Goal: Task Accomplishment & Management: Use online tool/utility

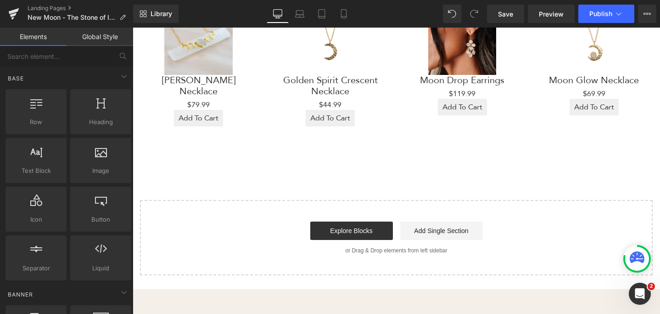
scroll to position [550, 0]
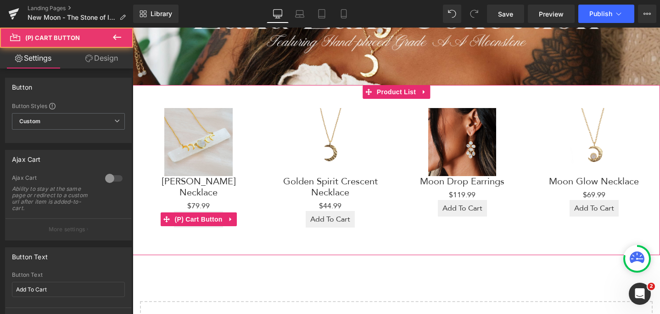
drag, startPoint x: 206, startPoint y: 215, endPoint x: 242, endPoint y: 218, distance: 35.9
click at [206, 215] on button "Add To Cart" at bounding box center [198, 219] width 49 height 17
click at [203, 212] on span "(P) Cart Button" at bounding box center [199, 219] width 52 height 14
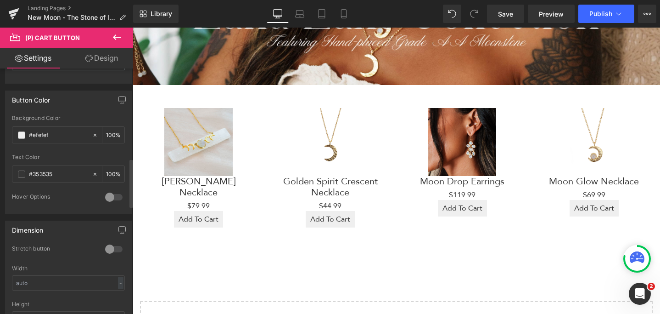
scroll to position [456, 0]
click at [92, 135] on icon at bounding box center [95, 134] width 6 height 6
type input "none"
type input "0"
click at [85, 157] on div "Text Color" at bounding box center [68, 156] width 113 height 6
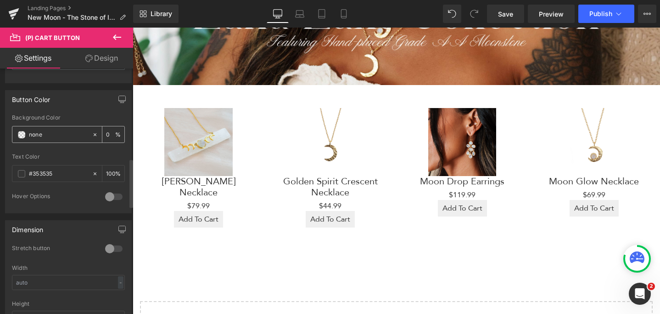
click at [51, 134] on input "none" at bounding box center [58, 135] width 59 height 10
click at [191, 211] on div "Add To Cart (P) Cart Button" at bounding box center [198, 219] width 113 height 17
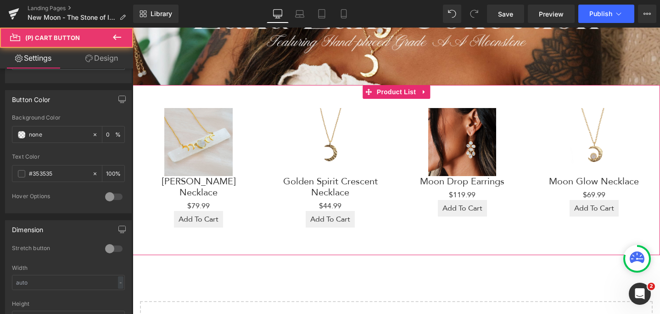
click at [191, 211] on div "Add To Cart (P) Cart Button" at bounding box center [198, 219] width 113 height 17
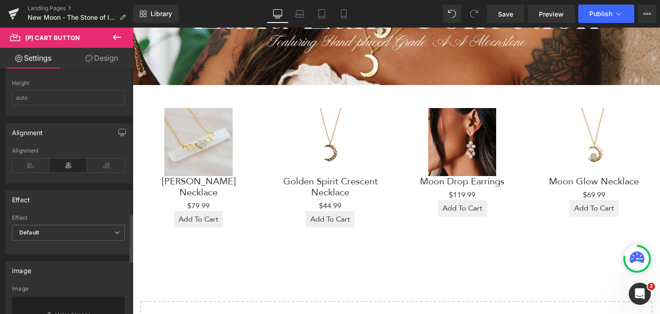
scroll to position [781, 0]
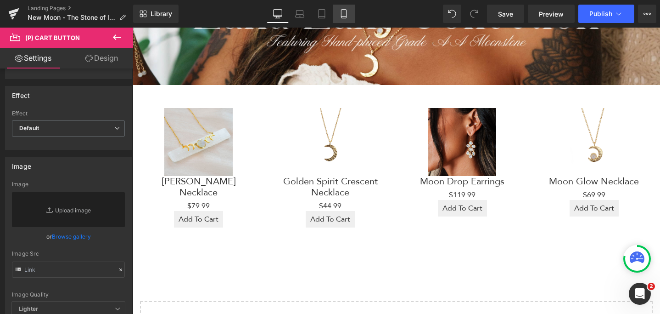
click at [342, 17] on icon at bounding box center [343, 13] width 9 height 9
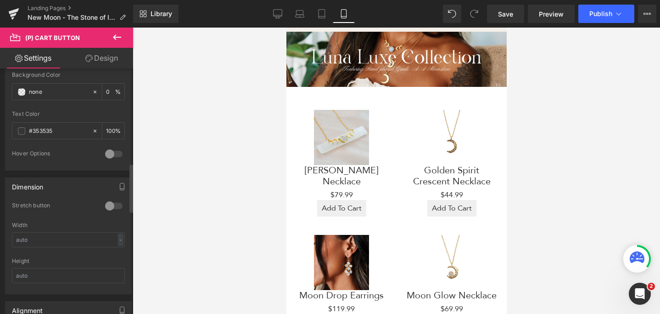
scroll to position [444, 0]
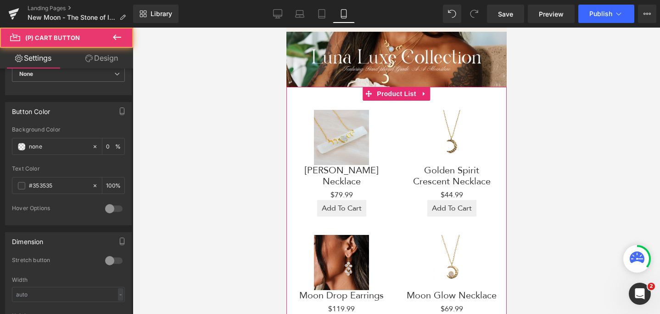
click at [326, 211] on div "Add To Cart (P) Cart Button" at bounding box center [341, 208] width 92 height 17
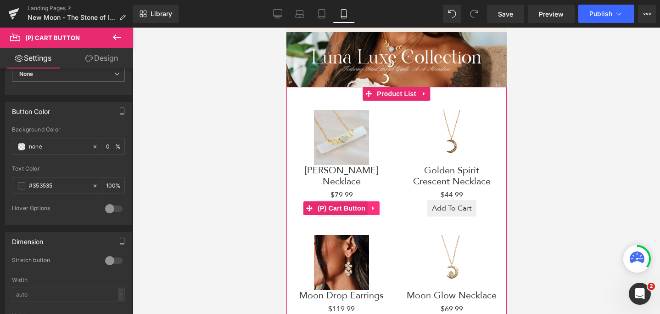
click at [375, 207] on icon at bounding box center [373, 208] width 6 height 7
click at [322, 209] on span "(P) Cart Button" at bounding box center [341, 209] width 52 height 14
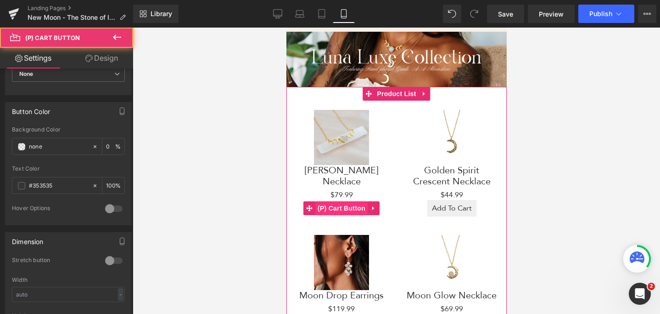
click at [322, 209] on span "(P) Cart Button" at bounding box center [341, 208] width 52 height 14
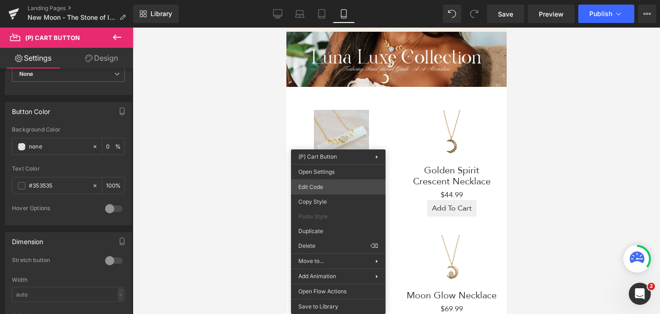
click at [335, 0] on div "(P) Cart Button You are previewing how the will restyle your page. You can not …" at bounding box center [330, 0] width 660 height 0
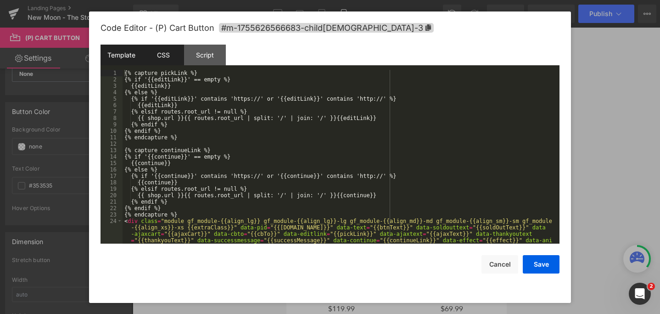
click at [168, 47] on div "CSS" at bounding box center [163, 55] width 42 height 21
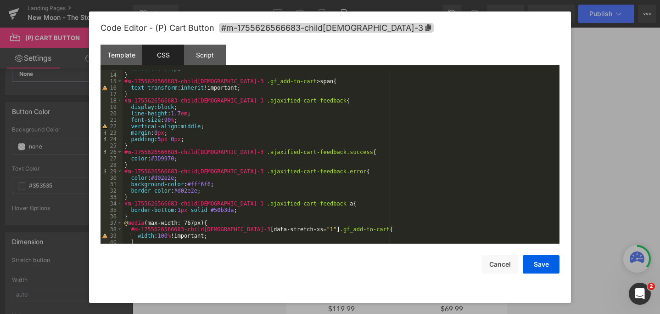
scroll to position [101, 0]
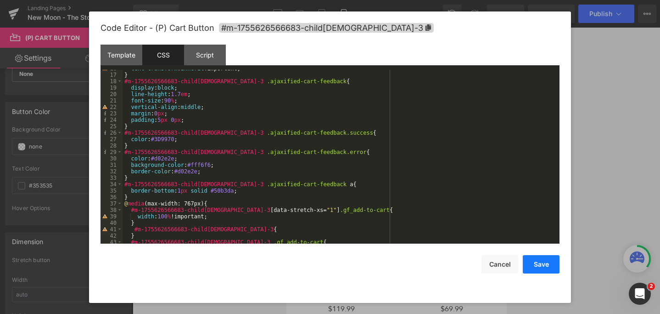
click at [539, 267] on button "Save" at bounding box center [541, 264] width 37 height 18
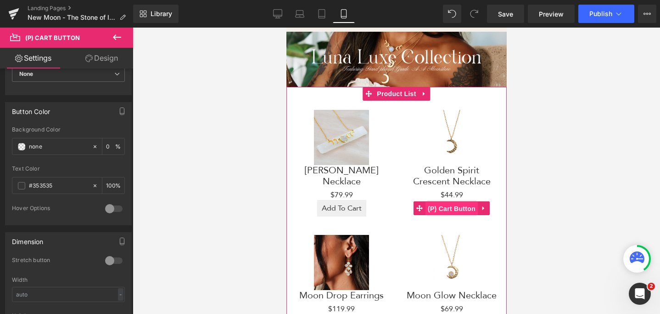
click at [452, 207] on span "(P) Cart Button" at bounding box center [451, 209] width 52 height 14
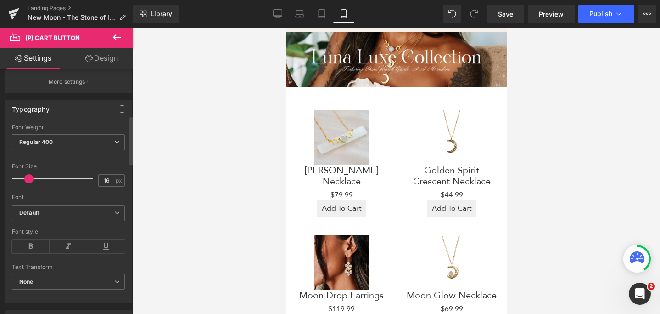
scroll to position [481, 0]
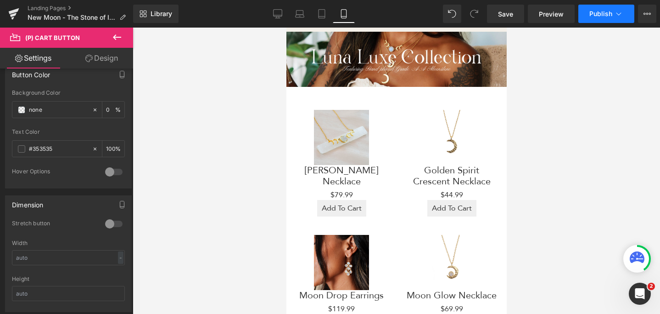
click at [601, 10] on span "Publish" at bounding box center [601, 13] width 23 height 7
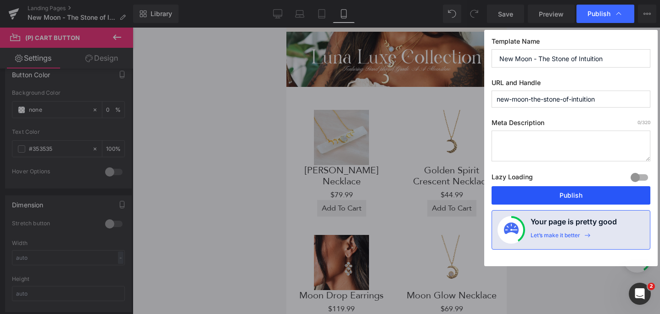
click at [573, 194] on button "Publish" at bounding box center [571, 195] width 159 height 18
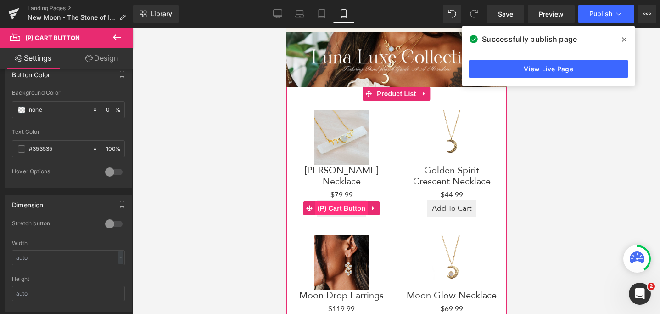
click at [331, 209] on span "(P) Cart Button" at bounding box center [341, 208] width 52 height 14
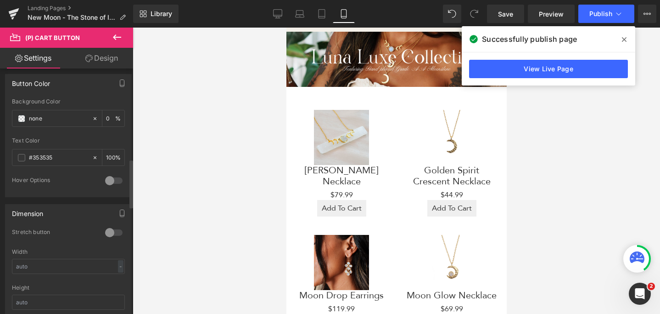
scroll to position [459, 0]
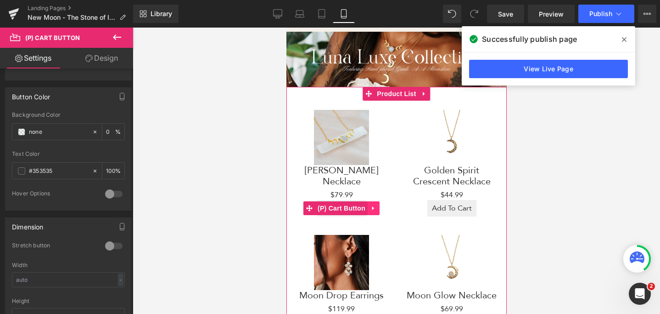
click at [373, 208] on icon at bounding box center [373, 208] width 2 height 4
click at [392, 210] on icon at bounding box center [391, 208] width 6 height 7
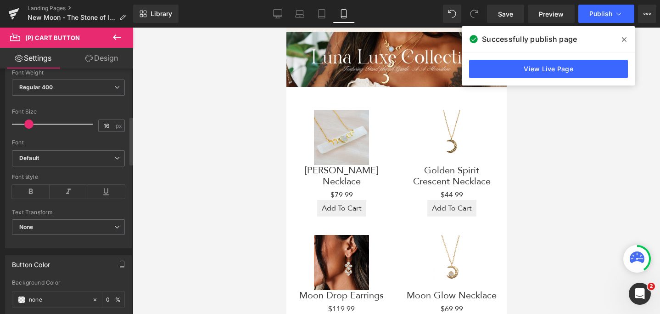
scroll to position [326, 0]
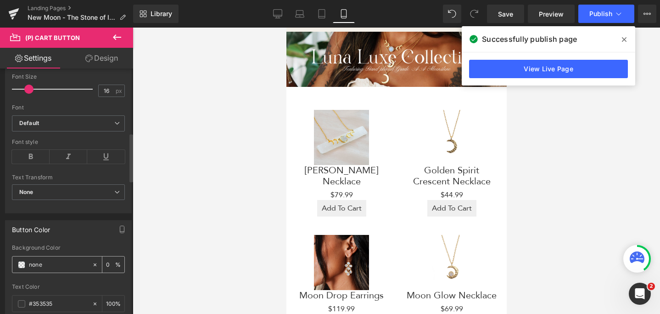
click at [69, 266] on input "none" at bounding box center [58, 264] width 59 height 10
click at [25, 266] on span at bounding box center [21, 264] width 7 height 7
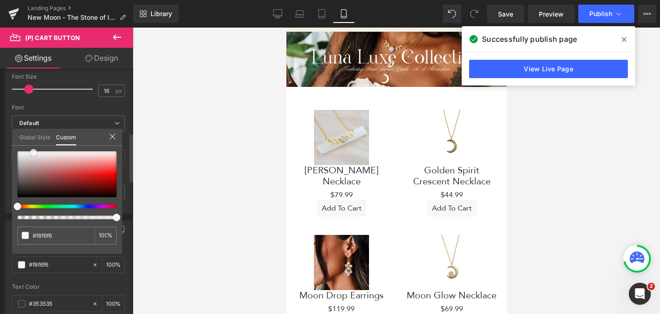
drag, startPoint x: 32, startPoint y: 196, endPoint x: 34, endPoint y: 152, distance: 43.7
click at [34, 152] on div at bounding box center [66, 174] width 99 height 46
click at [118, 246] on div "none 0 %" at bounding box center [67, 202] width 110 height 102
click at [76, 236] on input "none" at bounding box center [57, 236] width 49 height 10
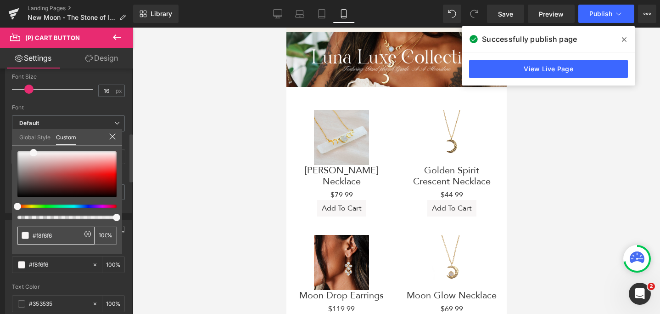
type input "#f8f6f6"
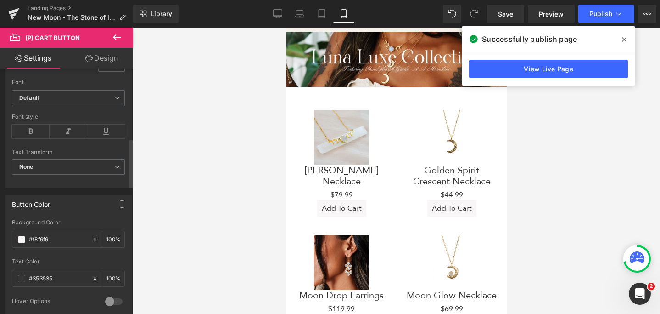
scroll to position [354, 0]
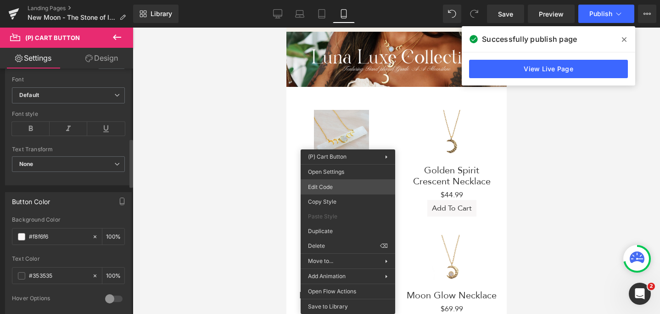
click at [345, 0] on div "(P) Cart Button You are previewing how the will restyle your page. You can not …" at bounding box center [330, 0] width 660 height 0
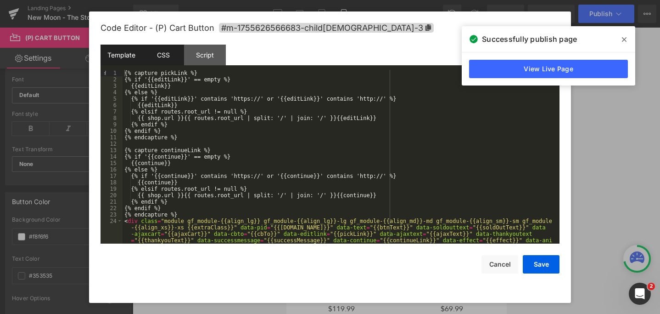
click at [161, 65] on div "CSS" at bounding box center [163, 55] width 42 height 21
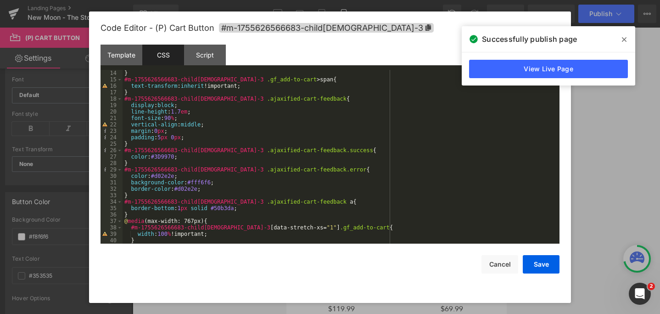
scroll to position [85, 0]
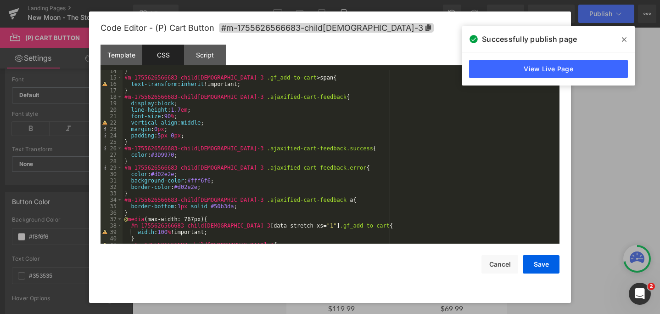
click at [206, 177] on div "} #m-1755626566683-child[DEMOGRAPHIC_DATA]-3 .gf_add-to-cart > span { text-tran…" at bounding box center [340, 161] width 434 height 186
click at [206, 180] on div "} #m-1755626566683-child[DEMOGRAPHIC_DATA]-3 .gf_add-to-cart > span { text-tran…" at bounding box center [340, 161] width 434 height 186
click at [544, 269] on button "Save" at bounding box center [541, 264] width 37 height 18
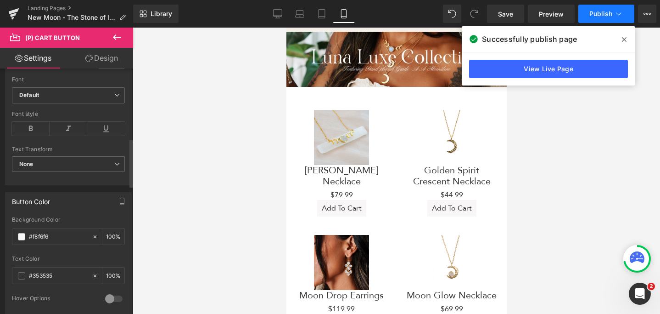
click at [592, 17] on span "Publish" at bounding box center [601, 13] width 23 height 7
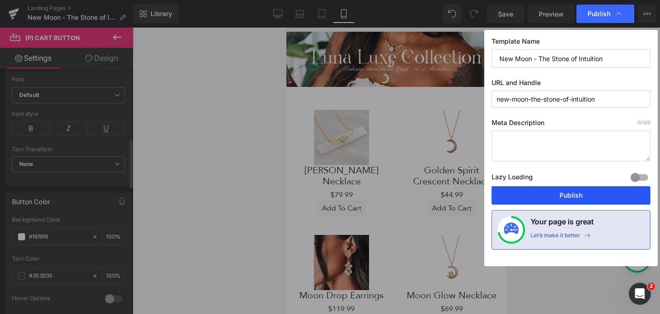
click at [568, 190] on button "Publish" at bounding box center [571, 195] width 159 height 18
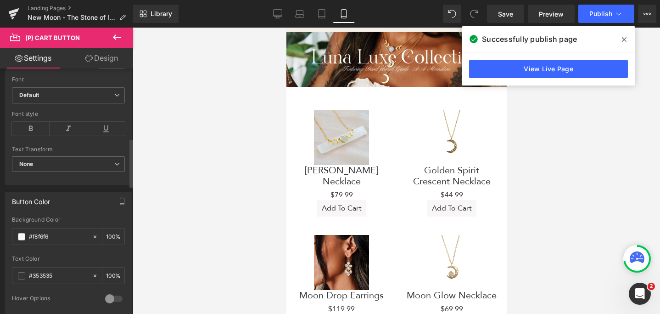
click at [223, 184] on div at bounding box center [397, 171] width 528 height 286
click at [17, 10] on icon at bounding box center [14, 11] width 11 height 6
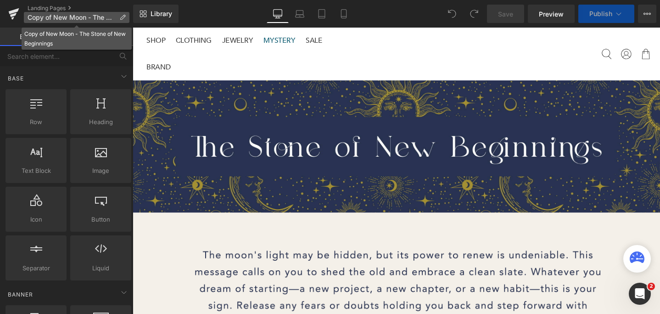
click at [71, 17] on span "Copy of New Moon - The Stone of New Beginnings" at bounding box center [72, 17] width 88 height 7
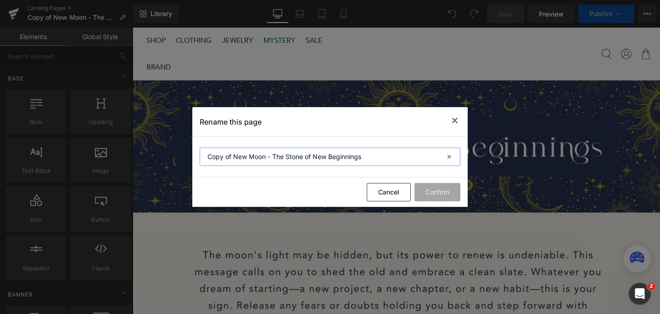
drag, startPoint x: 234, startPoint y: 155, endPoint x: 197, endPoint y: 155, distance: 36.7
click at [197, 155] on section "Copy of New Moon - The Stone of New Beginnings" at bounding box center [330, 156] width 276 height 41
type input "New Moon - The Stone of New Beginnings"
click at [456, 184] on button "Confirm" at bounding box center [438, 192] width 46 height 18
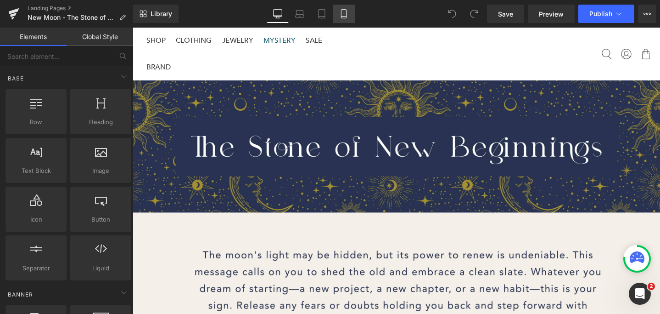
click at [344, 12] on icon at bounding box center [343, 13] width 9 height 9
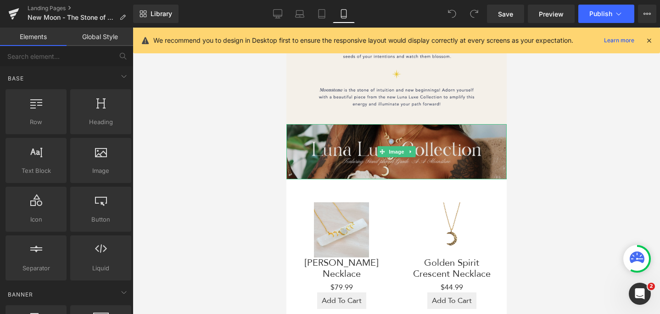
scroll to position [198, 0]
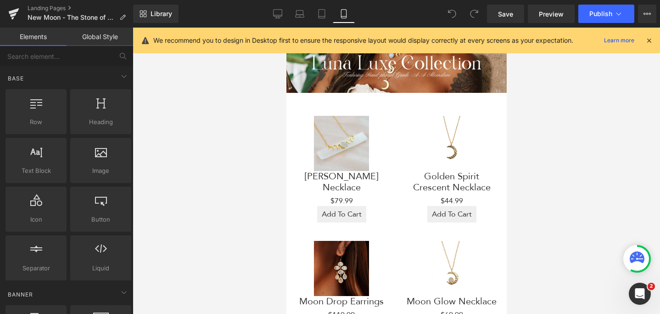
click at [343, 214] on span "(P) Cart Button" at bounding box center [341, 213] width 42 height 11
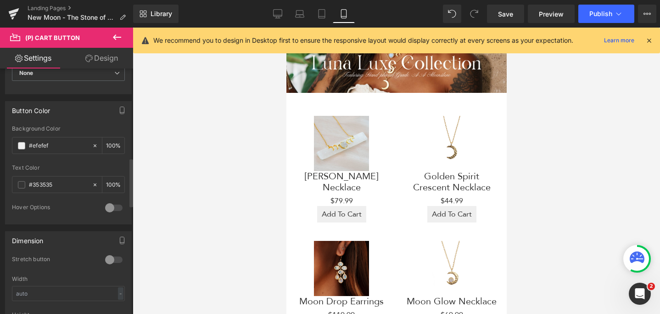
scroll to position [453, 0]
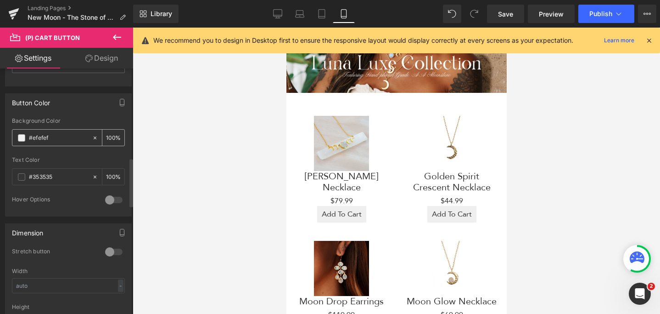
click at [56, 135] on input "#efefef" at bounding box center [58, 138] width 59 height 10
click at [92, 137] on icon at bounding box center [95, 138] width 6 height 6
type input "none"
type input "0"
click at [67, 137] on input "none" at bounding box center [58, 138] width 59 height 10
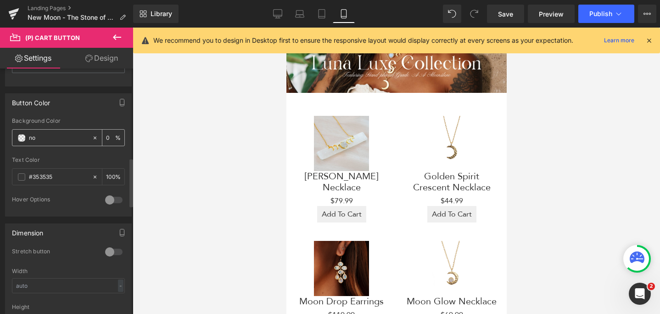
type input "n"
paste input "f8f6f6"
type input "f8f6f6"
type input "100"
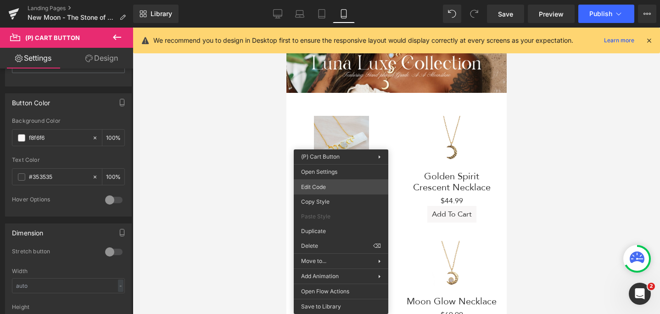
click at [333, 0] on div "(P) Cart Button You are previewing how the will restyle your page. You can not …" at bounding box center [330, 0] width 660 height 0
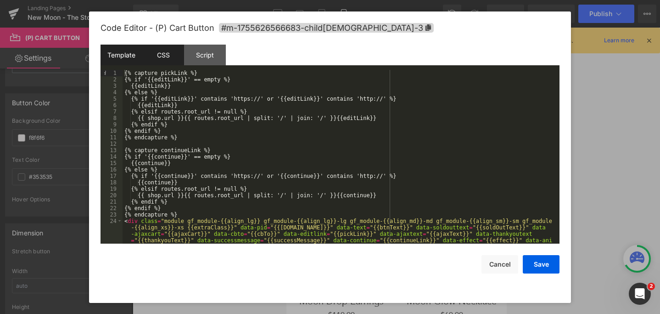
type input "#f8f6f6"
click at [169, 61] on div "CSS" at bounding box center [163, 55] width 42 height 21
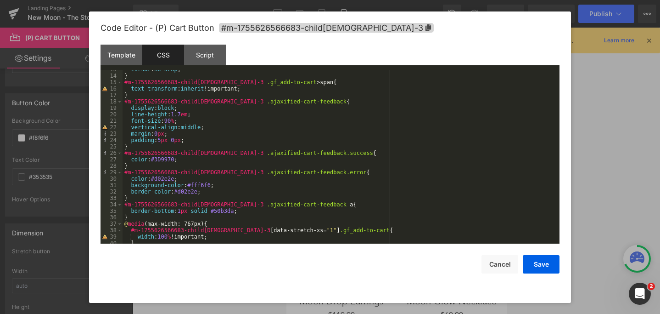
scroll to position [106, 0]
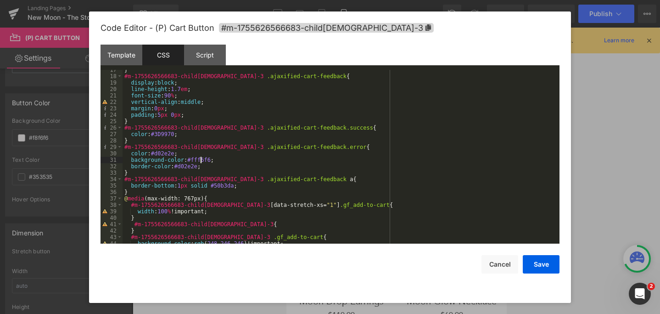
click at [200, 159] on div "} #m-1755626566683-child1-3 .ajaxified-cart-feedback { display : block ; line-h…" at bounding box center [340, 160] width 434 height 186
click at [542, 264] on button "Save" at bounding box center [541, 264] width 37 height 18
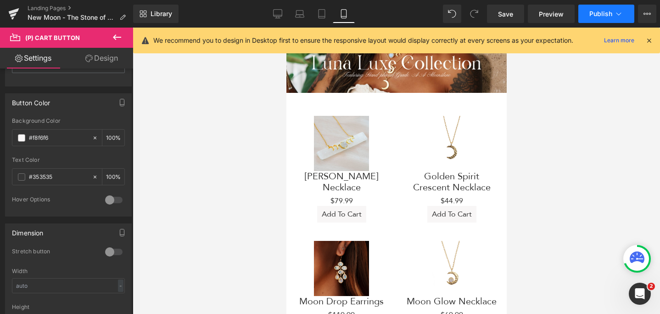
click at [603, 19] on button "Publish" at bounding box center [607, 14] width 56 height 18
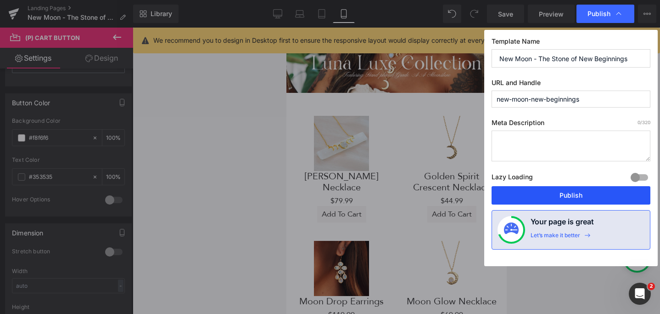
click at [583, 195] on button "Publish" at bounding box center [571, 195] width 159 height 18
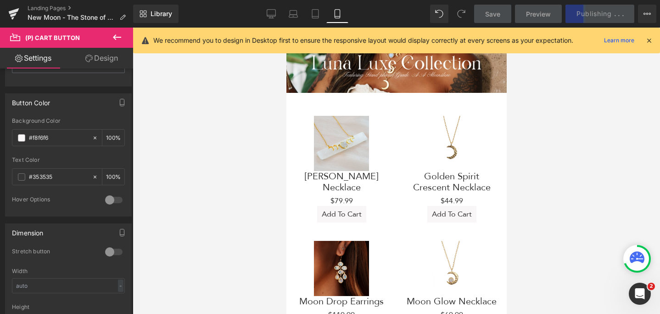
click at [531, 199] on div at bounding box center [397, 171] width 528 height 286
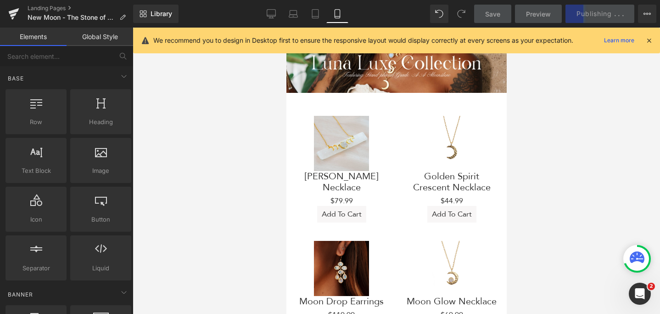
click at [648, 39] on icon at bounding box center [649, 40] width 8 height 8
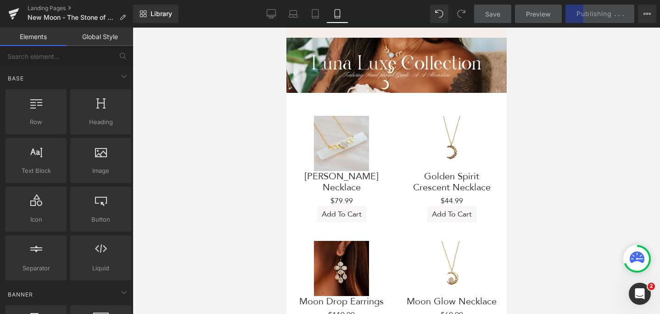
click at [524, 175] on div at bounding box center [397, 171] width 528 height 286
click at [601, 12] on div "Save Preview Publishing . . . Scheduled View Live Page View with current Templa…" at bounding box center [566, 14] width 190 height 18
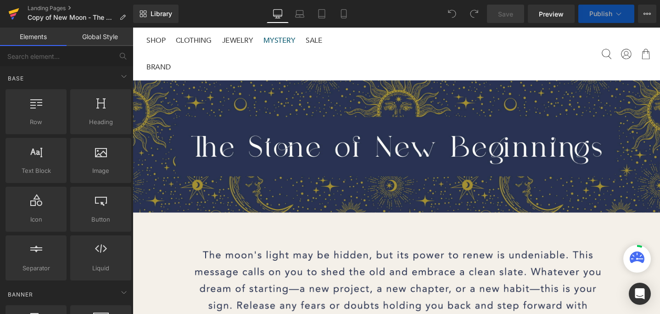
click at [12, 14] on icon at bounding box center [13, 15] width 6 height 4
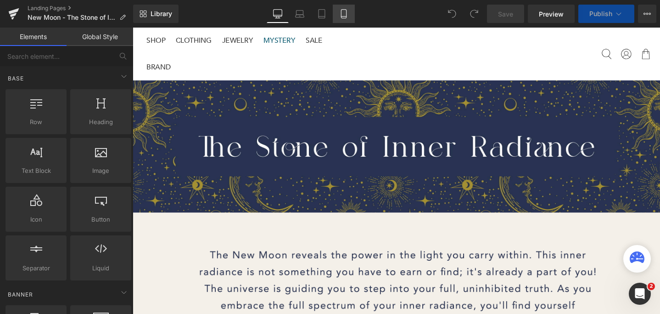
click at [348, 11] on icon at bounding box center [343, 13] width 9 height 9
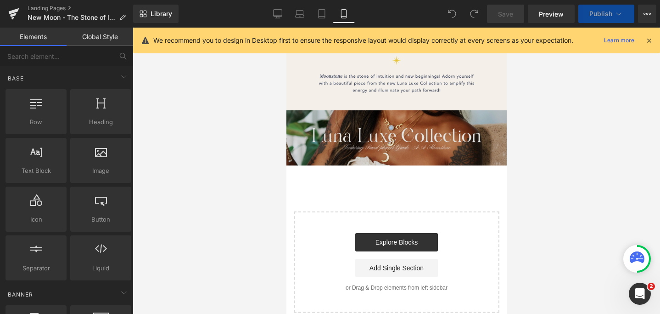
scroll to position [88, 0]
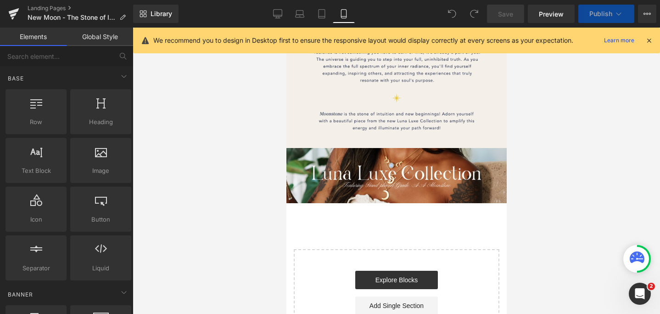
click at [375, 230] on div "Image Image Image {% assign modulo = gPLCount | modulo: 2 %} {% if modulo == 0 …" at bounding box center [396, 167] width 220 height 391
click at [278, 18] on link "Desktop" at bounding box center [278, 14] width 22 height 18
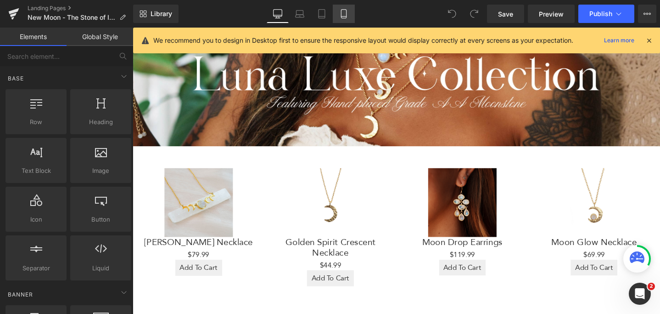
click at [346, 10] on icon at bounding box center [343, 14] width 5 height 9
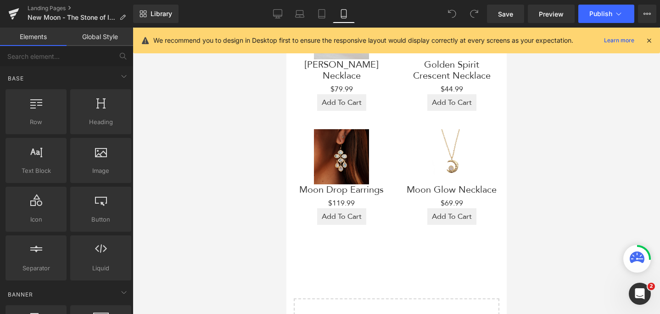
scroll to position [264, 0]
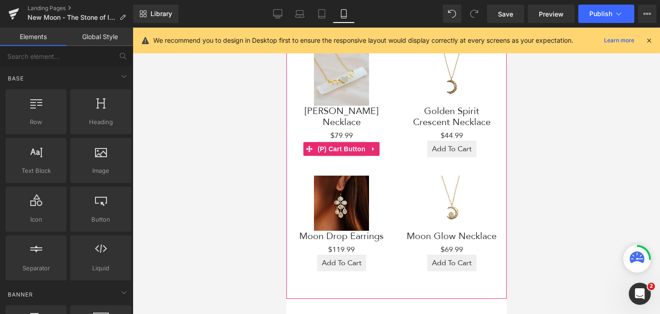
click at [337, 155] on span "(P) Cart Button" at bounding box center [341, 149] width 52 height 14
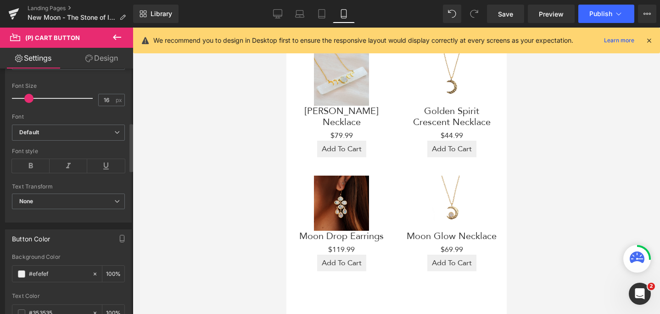
scroll to position [406, 0]
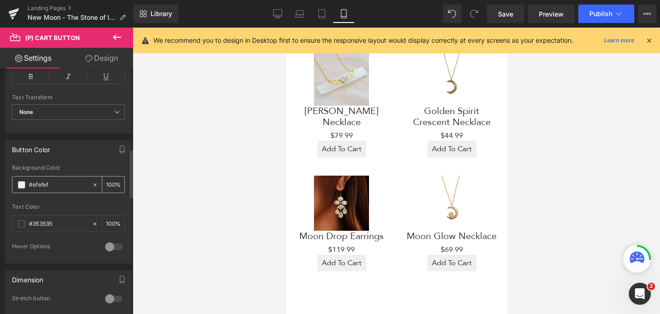
click at [92, 188] on div at bounding box center [97, 184] width 11 height 16
type input "none"
type input "0"
click at [59, 182] on input "none" at bounding box center [58, 185] width 59 height 10
type input "n"
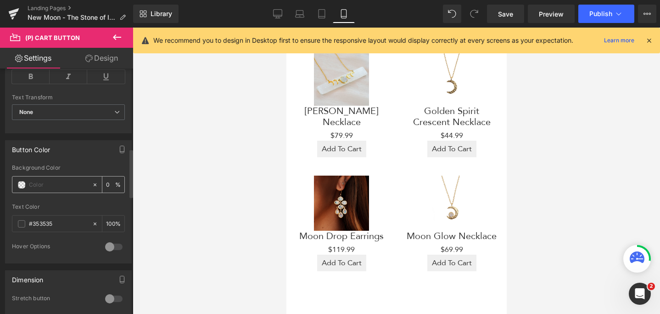
paste input "f8f6f6"
type input "f8f6f6"
type input "100"
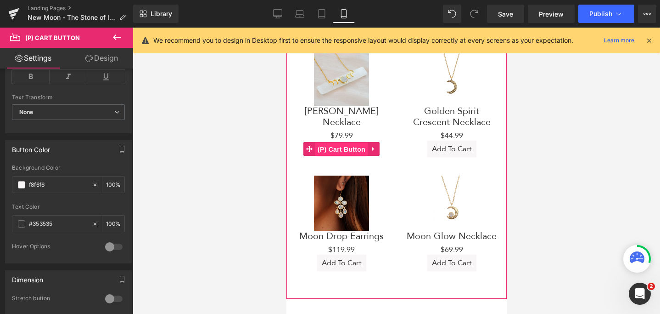
click at [338, 148] on span "(P) Cart Button" at bounding box center [341, 149] width 52 height 14
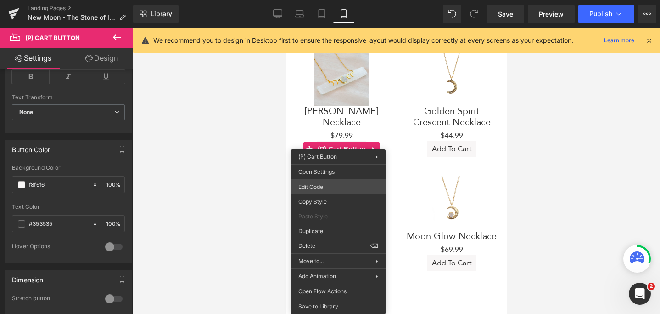
click at [334, 0] on div "(P) Cart Button You are previewing how the will restyle your page. You can not …" at bounding box center [330, 0] width 660 height 0
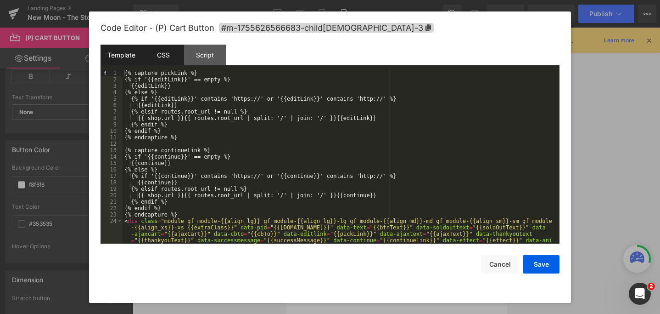
type input "#f8f6f6"
click at [155, 53] on div "CSS" at bounding box center [163, 55] width 42 height 21
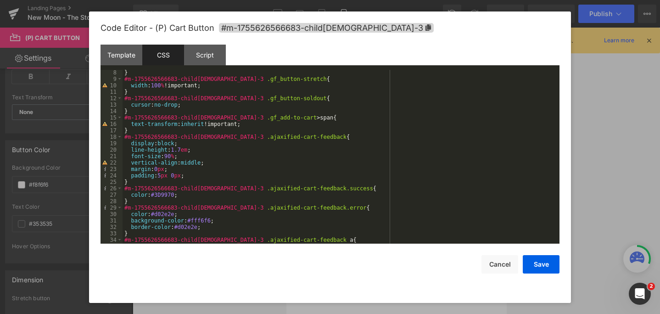
scroll to position [45, 0]
click at [202, 219] on div "} #m-1755626566683-child1-3 .gf_button-stretch { width : 100 % !important; } #m…" at bounding box center [340, 162] width 434 height 186
click at [542, 267] on button "Save" at bounding box center [541, 264] width 37 height 18
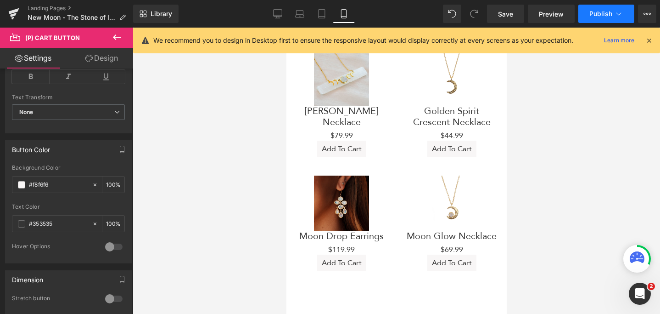
click at [602, 15] on span "Publish" at bounding box center [601, 13] width 23 height 7
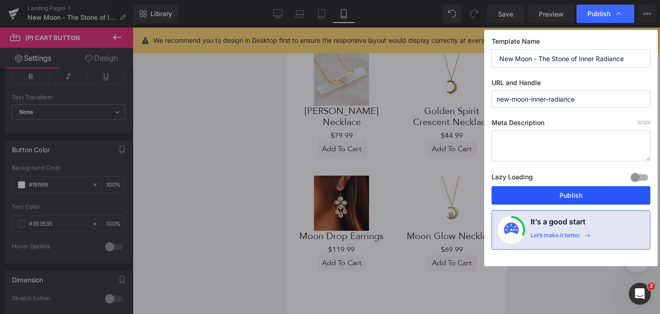
click at [605, 191] on button "Publish" at bounding box center [571, 195] width 159 height 18
